Goal: Task Accomplishment & Management: Manage account settings

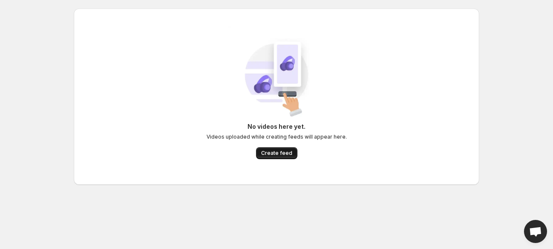
click at [273, 150] on span "Create feed" at bounding box center [276, 152] width 31 height 7
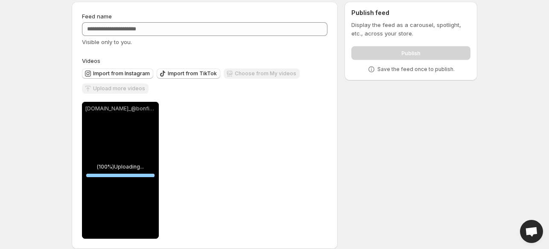
scroll to position [41, 0]
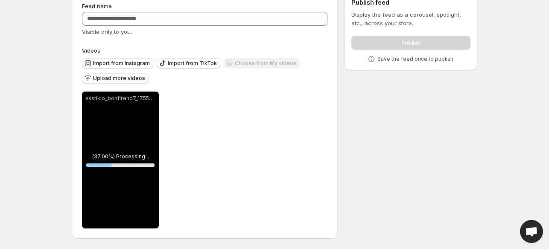
click at [528, 177] on body "**********" at bounding box center [274, 83] width 549 height 249
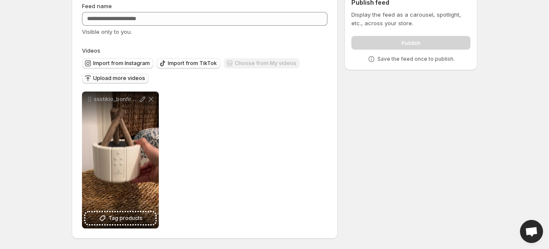
click at [104, 76] on span "Upload more videos" at bounding box center [119, 78] width 52 height 7
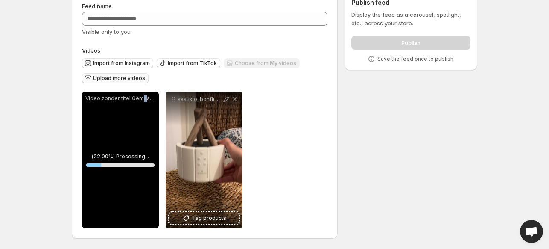
drag, startPoint x: 145, startPoint y: 104, endPoint x: 141, endPoint y: 119, distance: 15.3
click at [141, 119] on div "Video zonder titel Gemaakt met [PERSON_NAME]" at bounding box center [120, 159] width 77 height 137
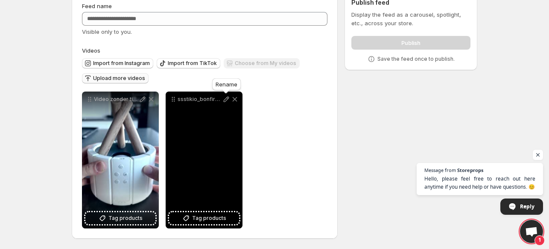
click at [225, 102] on icon at bounding box center [226, 99] width 9 height 9
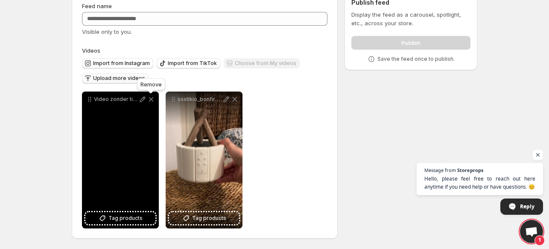
click at [154, 100] on icon at bounding box center [151, 99] width 9 height 9
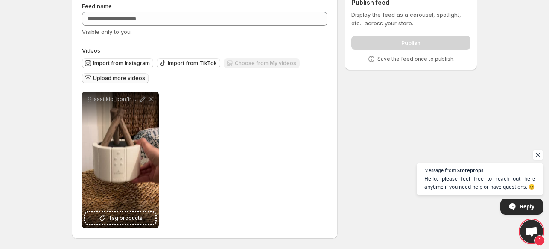
click at [120, 76] on span "Upload more videos" at bounding box center [119, 78] width 52 height 7
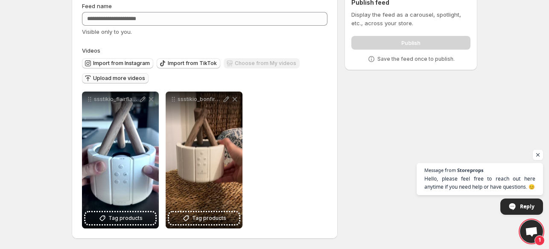
click at [125, 79] on span "Upload more videos" at bounding box center [119, 78] width 52 height 7
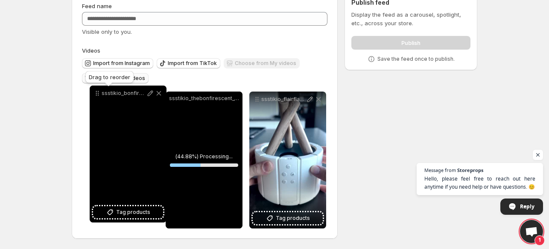
drag, startPoint x: 256, startPoint y: 101, endPoint x: 97, endPoint y: 95, distance: 159.8
click at [97, 95] on icon at bounding box center [96, 94] width 1 height 1
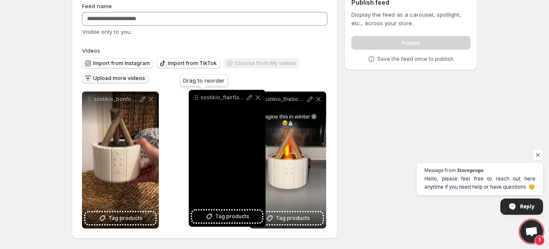
drag, startPoint x: 258, startPoint y: 100, endPoint x: 197, endPoint y: 99, distance: 61.1
click at [197, 99] on icon at bounding box center [196, 97] width 9 height 9
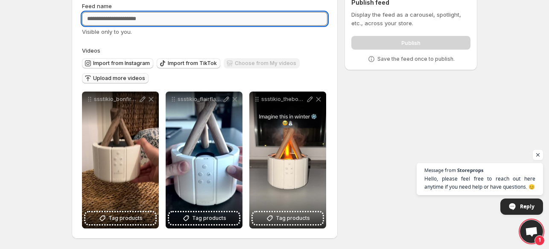
click at [130, 20] on input "Feed name" at bounding box center [205, 19] width 246 height 14
type input "**********"
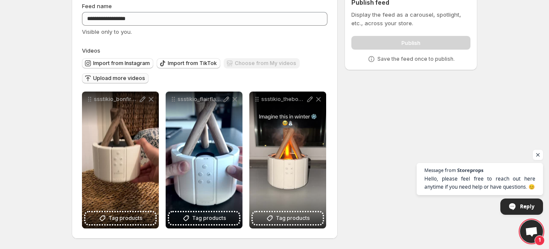
click at [389, 86] on div "**********" at bounding box center [271, 117] width 413 height 264
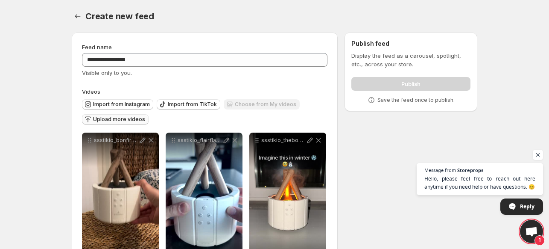
click at [396, 49] on div "Publish feed Display the feed as a carousel, spotlight, etc., across your store…" at bounding box center [410, 71] width 119 height 65
click at [442, 55] on p "Display the feed as a carousel, spotlight, etc., across your store." at bounding box center [410, 59] width 119 height 17
drag, startPoint x: 369, startPoint y: 58, endPoint x: 413, endPoint y: 59, distance: 43.2
click at [413, 59] on p "Display the feed as a carousel, spotlight, etc., across your store." at bounding box center [410, 59] width 119 height 17
click at [419, 69] on div "Display the feed as a carousel, spotlight, etc., across your store. Publish Sav…" at bounding box center [410, 77] width 119 height 53
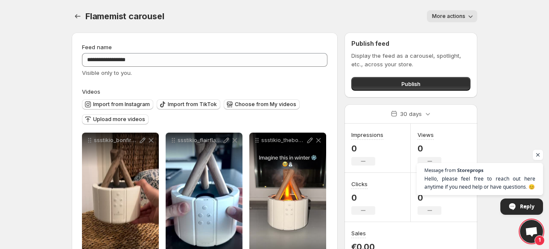
click at [452, 20] on button "More actions" at bounding box center [452, 16] width 50 height 12
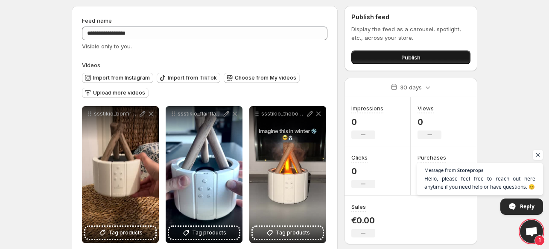
scroll to position [41, 0]
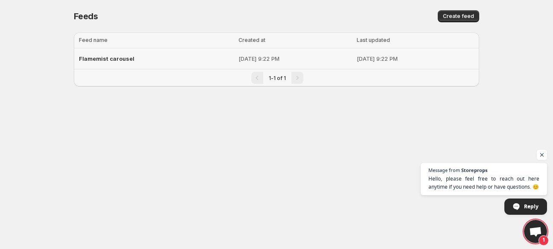
click at [236, 66] on td "[DATE] 9:22 PM" at bounding box center [295, 58] width 118 height 21
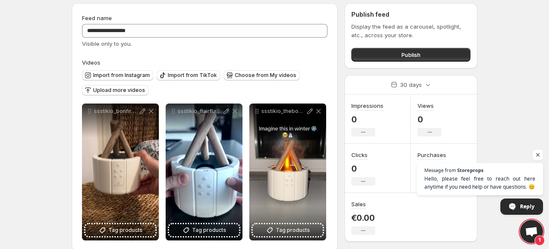
scroll to position [41, 0]
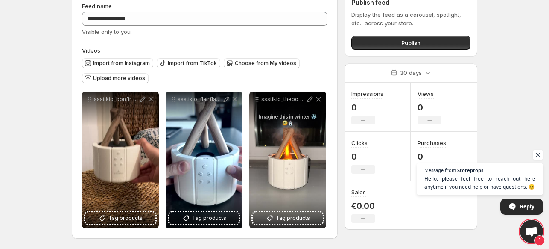
drag, startPoint x: 397, startPoint y: 38, endPoint x: 357, endPoint y: 23, distance: 43.2
click at [394, 16] on p "Display the feed as a carousel, spotlight, etc., across your store." at bounding box center [410, 18] width 119 height 17
click at [427, 75] on icon at bounding box center [428, 72] width 9 height 9
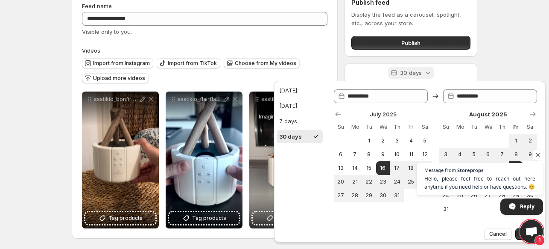
click at [427, 75] on icon at bounding box center [428, 72] width 9 height 9
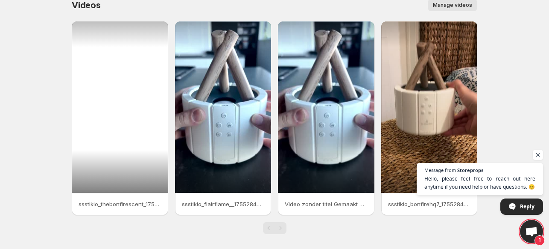
scroll to position [16, 0]
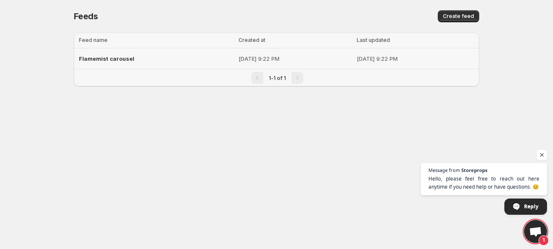
drag, startPoint x: 289, startPoint y: 60, endPoint x: 244, endPoint y: 61, distance: 45.3
click at [248, 61] on p "[DATE] 9:22 PM" at bounding box center [295, 58] width 113 height 9
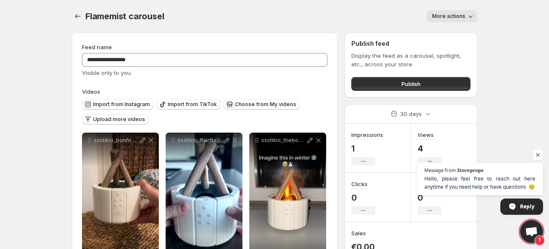
click at [451, 3] on div "Flamemist carousel. This page is ready Flamemist carousel More actions More act…" at bounding box center [275, 16] width 406 height 32
click at [450, 15] on span "More actions" at bounding box center [448, 16] width 33 height 7
click at [441, 32] on span "Delete" at bounding box center [441, 34] width 17 height 7
